Goal: Task Accomplishment & Management: Complete application form

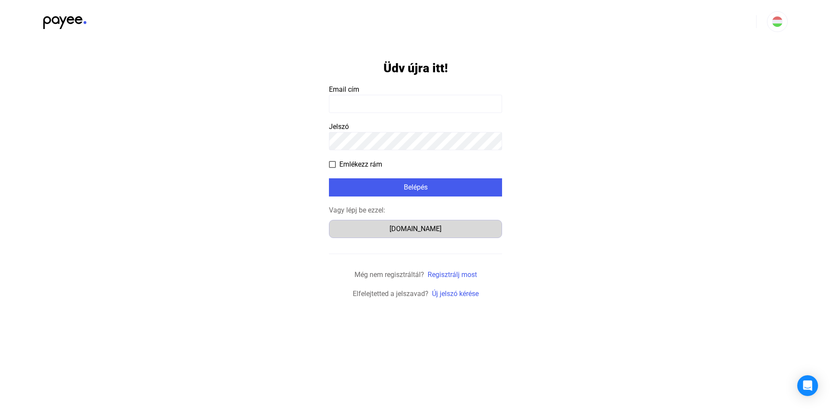
click at [399, 229] on div "[DOMAIN_NAME]" at bounding box center [415, 229] width 167 height 10
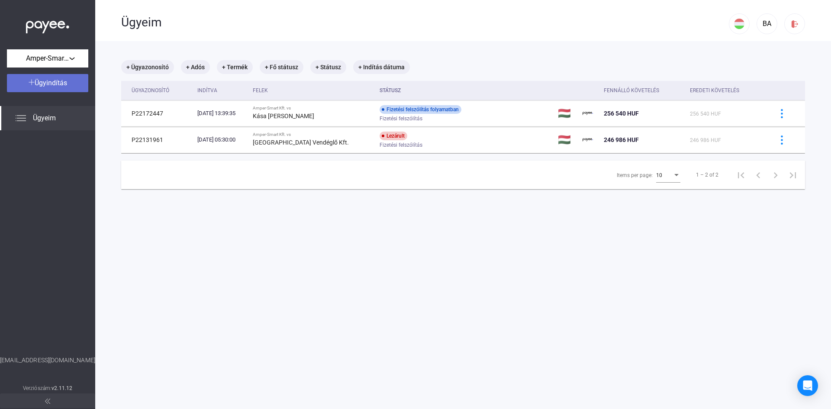
click at [50, 81] on span "Ügyindítás" at bounding box center [51, 83] width 32 height 8
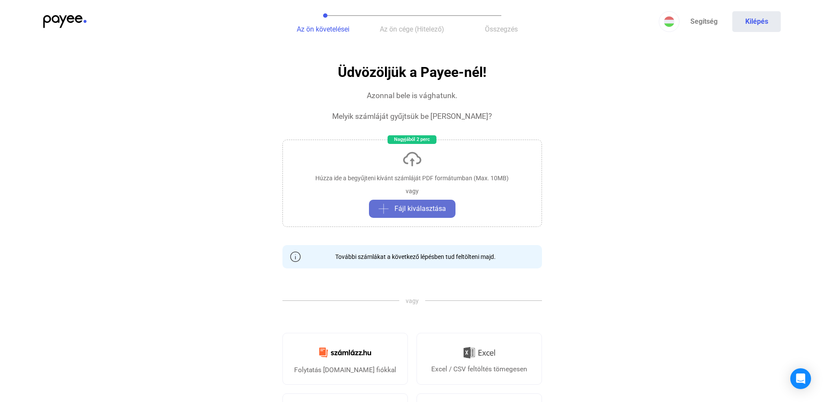
click at [416, 211] on span "Fájl kiválasztása" at bounding box center [420, 209] width 51 height 10
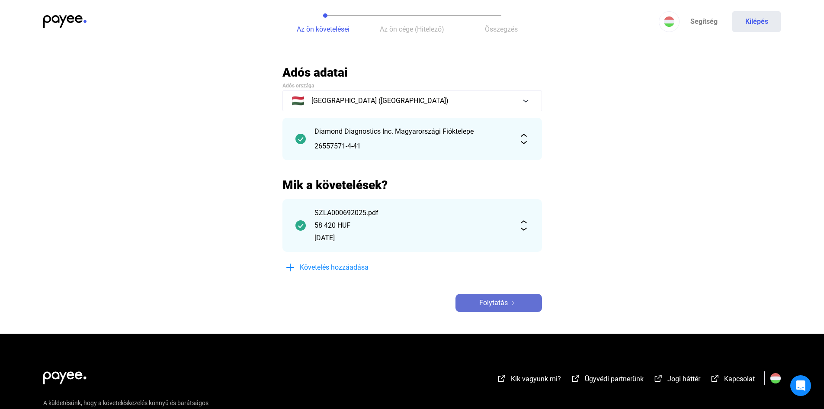
click at [488, 304] on span "Folytatás" at bounding box center [493, 303] width 29 height 10
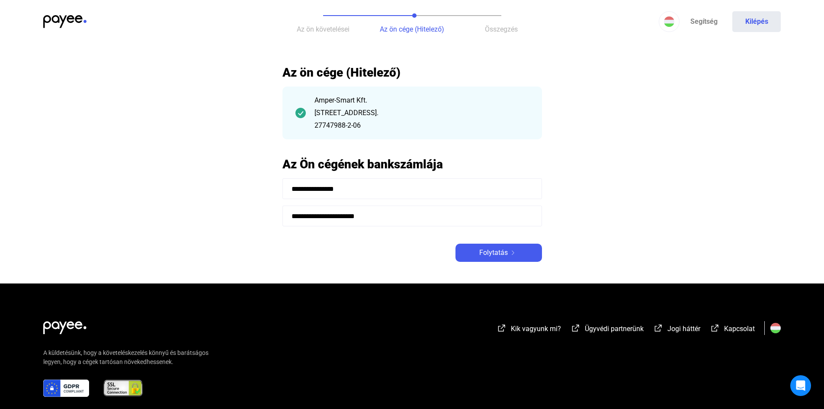
drag, startPoint x: 390, startPoint y: 216, endPoint x: 292, endPoint y: 215, distance: 98.2
click at [292, 215] on input "**********" at bounding box center [413, 216] width 260 height 21
type input "**********"
click at [485, 258] on button "Folytatás" at bounding box center [499, 253] width 87 height 18
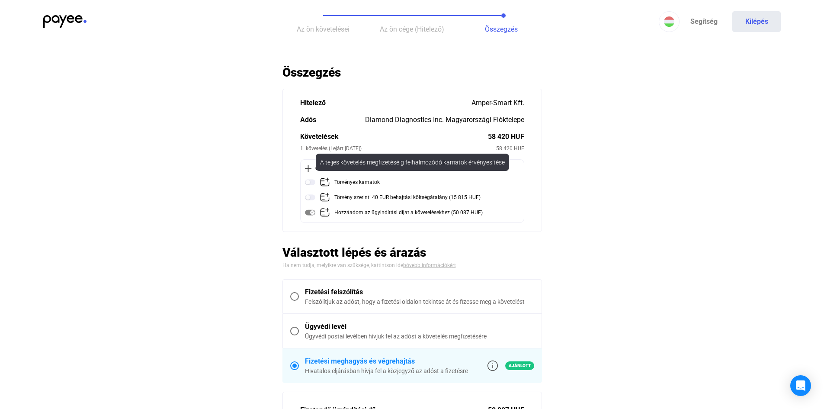
click at [310, 184] on img at bounding box center [310, 182] width 10 height 10
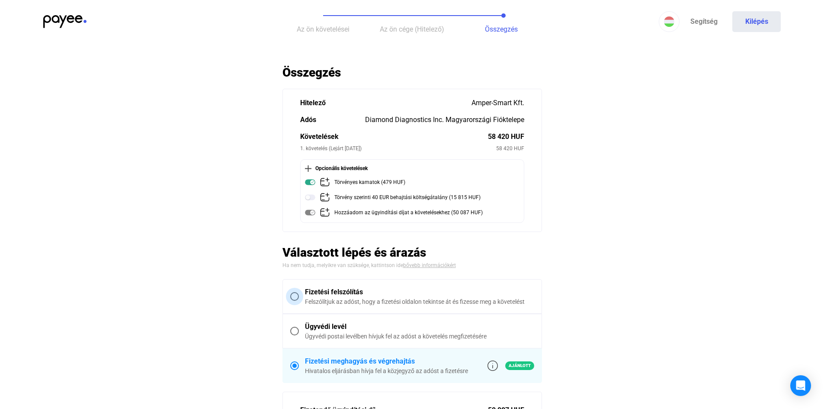
click at [297, 297] on span at bounding box center [294, 296] width 9 height 9
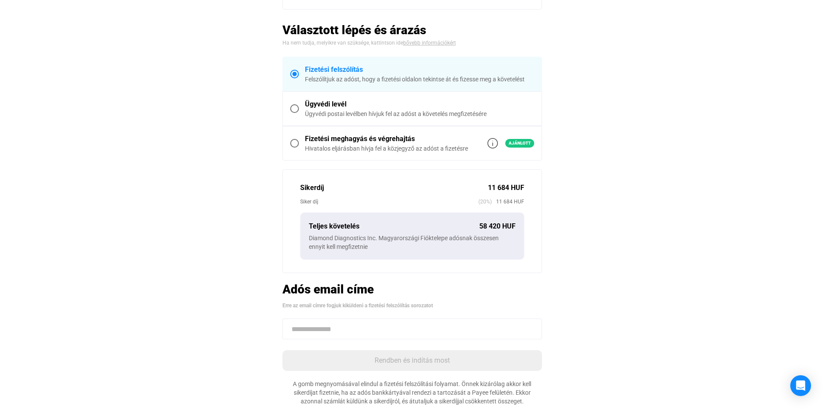
scroll to position [216, 0]
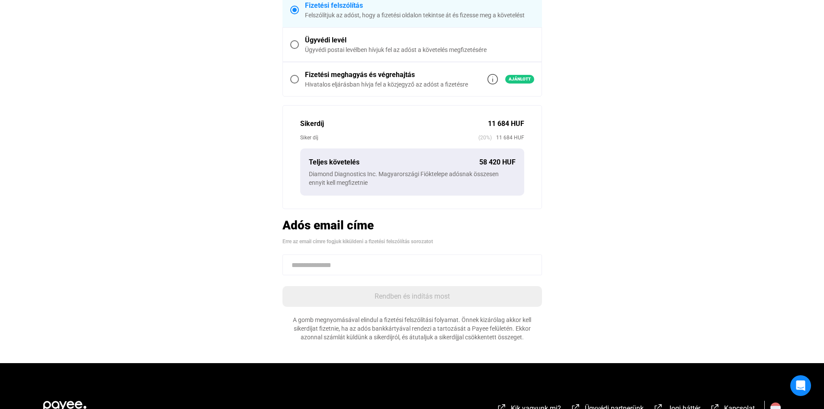
click at [325, 270] on input at bounding box center [413, 264] width 260 height 21
click at [198, 277] on main "Automatikusan mentve Összegzés Hitelező Amper-Smart Kft. Adós Diamond Diagnosti…" at bounding box center [412, 106] width 824 height 515
click at [295, 45] on span at bounding box center [294, 44] width 9 height 9
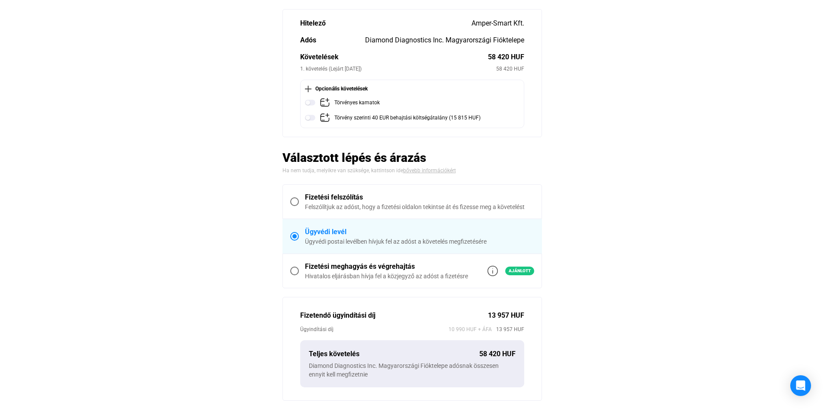
scroll to position [55, 0]
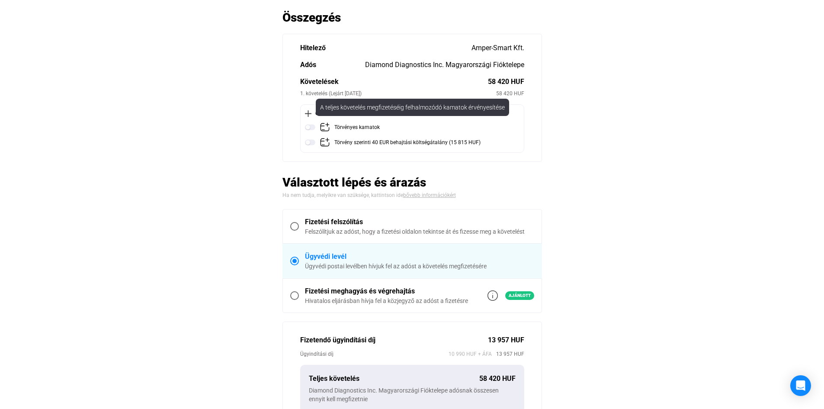
click at [310, 128] on img at bounding box center [310, 127] width 10 height 10
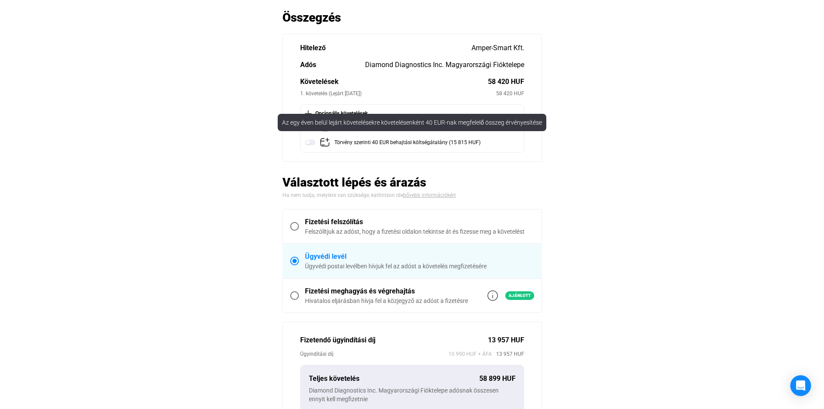
click at [309, 143] on img at bounding box center [310, 142] width 10 height 10
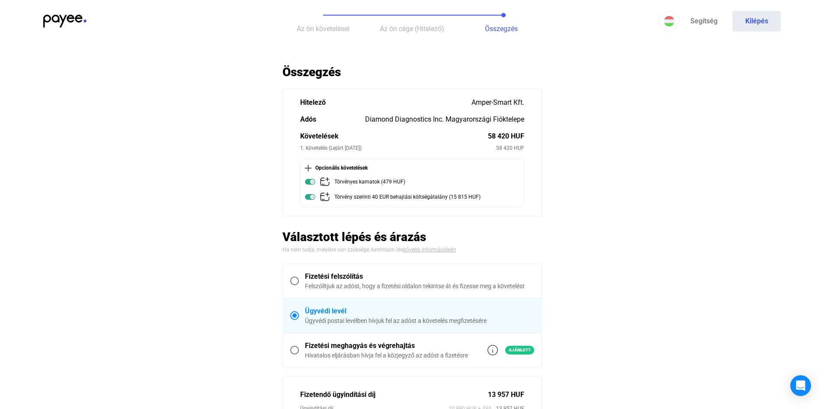
scroll to position [0, 0]
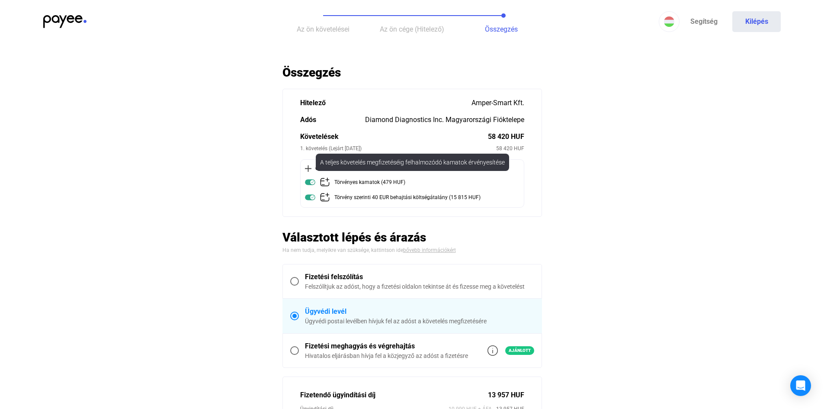
click at [312, 181] on img at bounding box center [310, 182] width 10 height 10
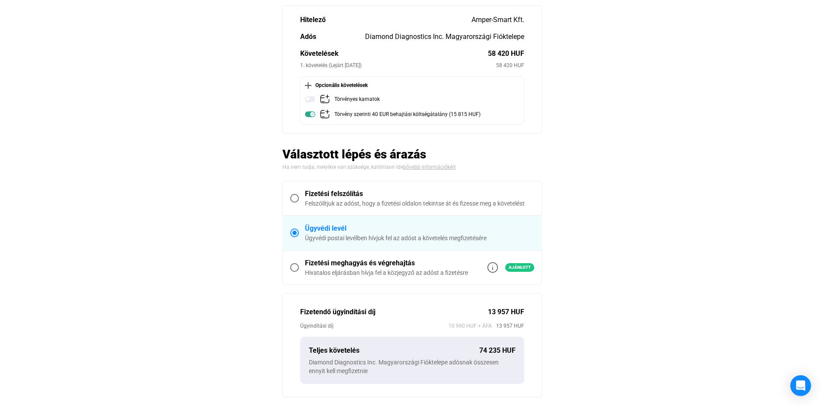
scroll to position [87, 0]
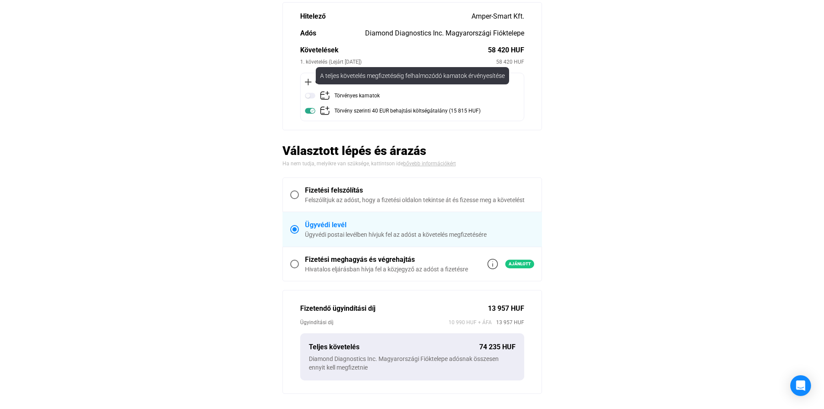
click at [310, 96] on img at bounding box center [310, 95] width 10 height 10
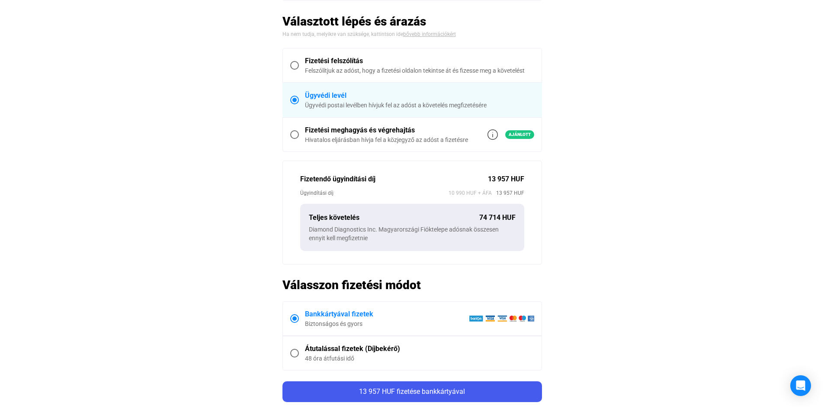
scroll to position [216, 0]
